Goal: Find specific page/section: Find specific page/section

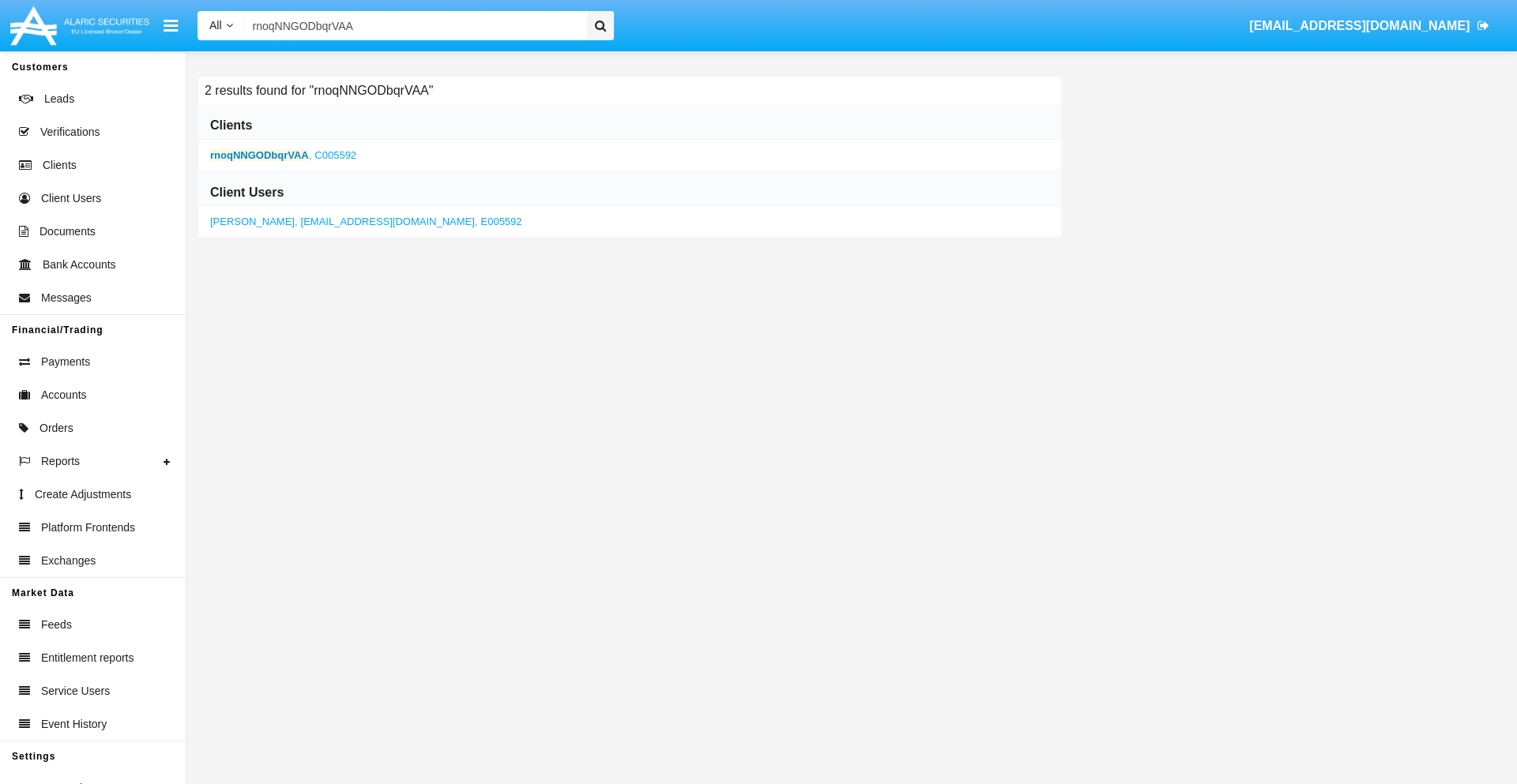
type input "rnoqNNGODbqrVAA"
click at [259, 155] on b "rnoqNNGODbqrVAA" at bounding box center [259, 155] width 99 height 12
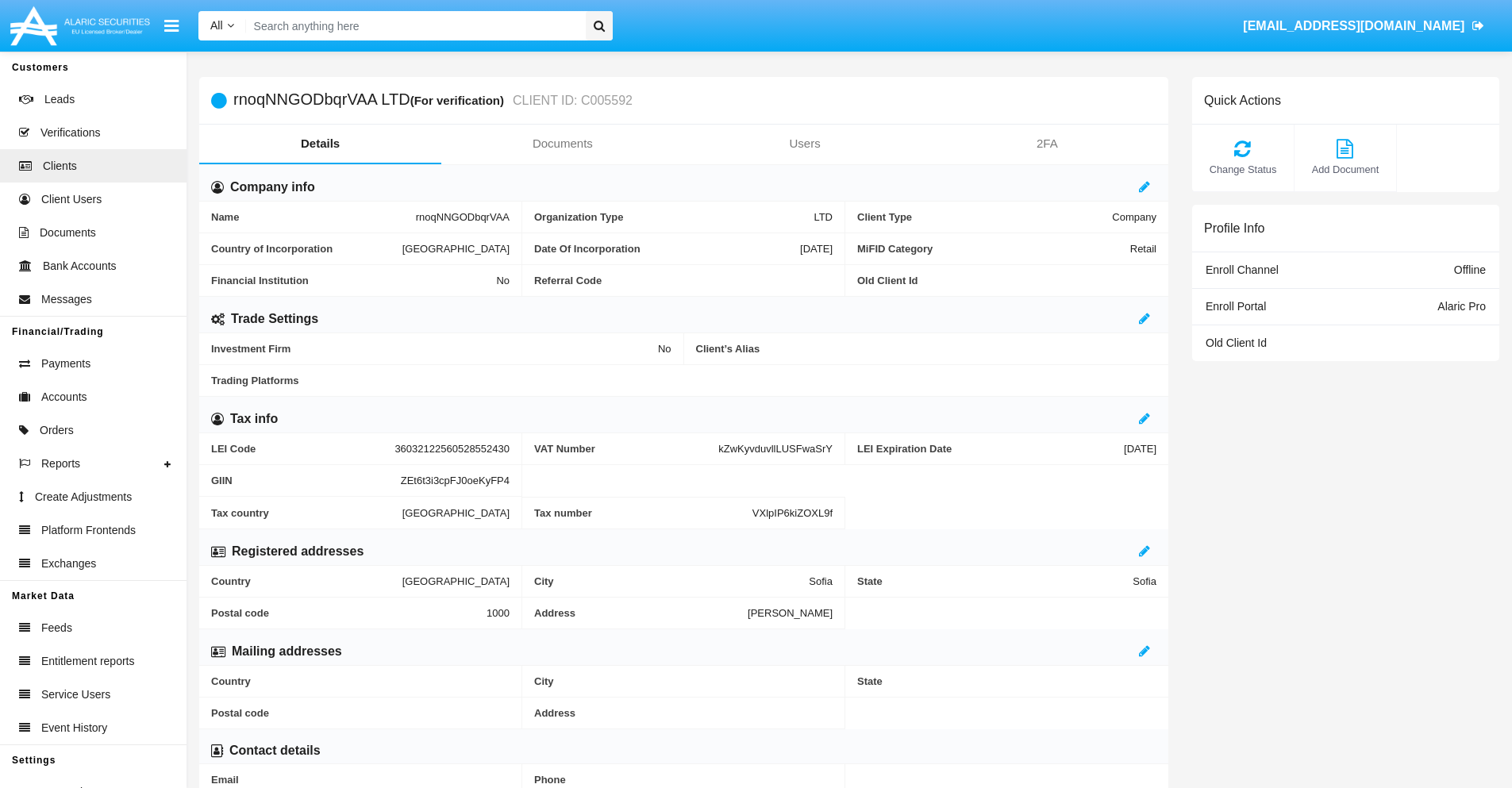
click at [562, 143] on link "Documents" at bounding box center [562, 143] width 242 height 38
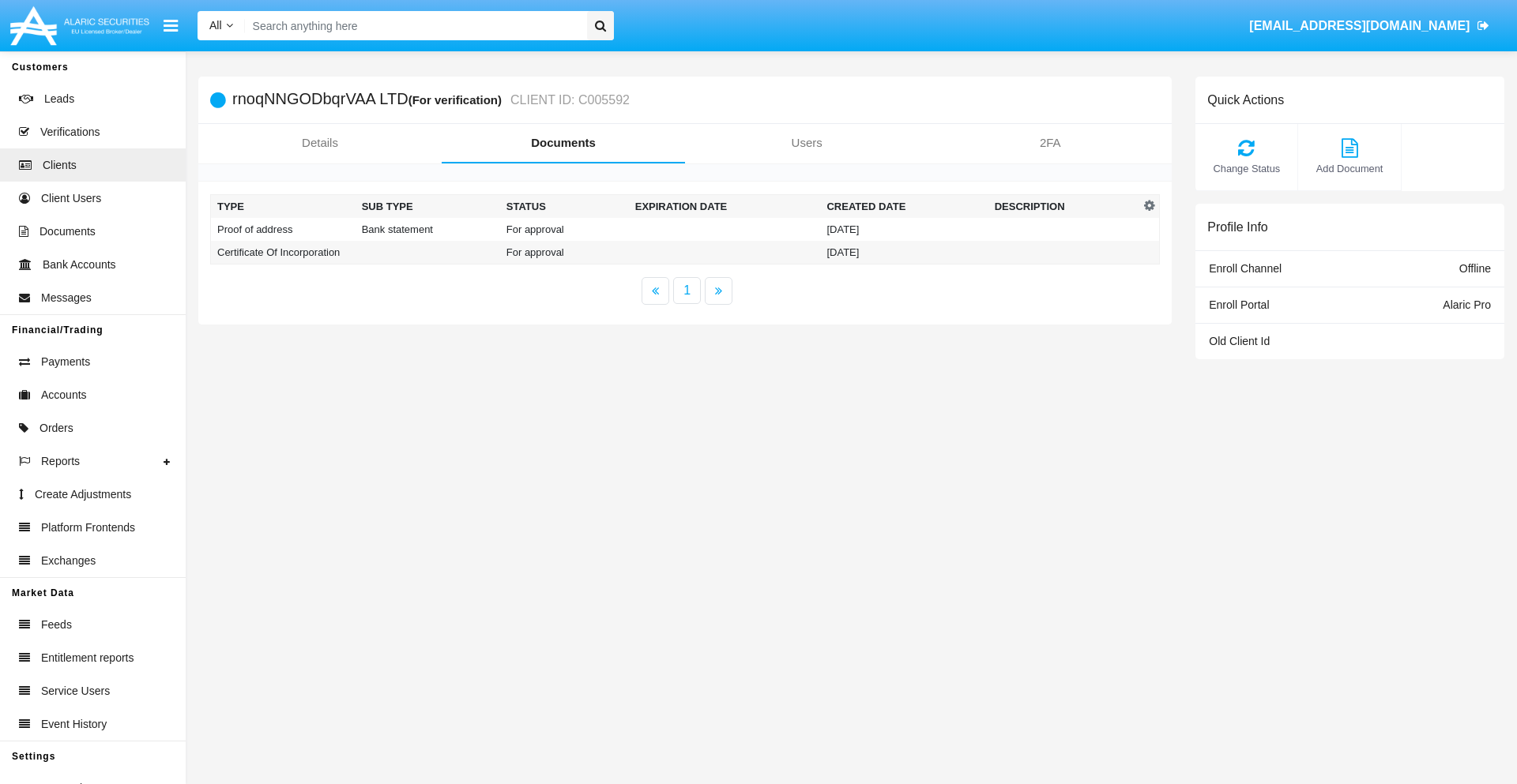
click at [282, 229] on td "Proof of address" at bounding box center [283, 229] width 144 height 23
